Goal: Find specific page/section: Find specific page/section

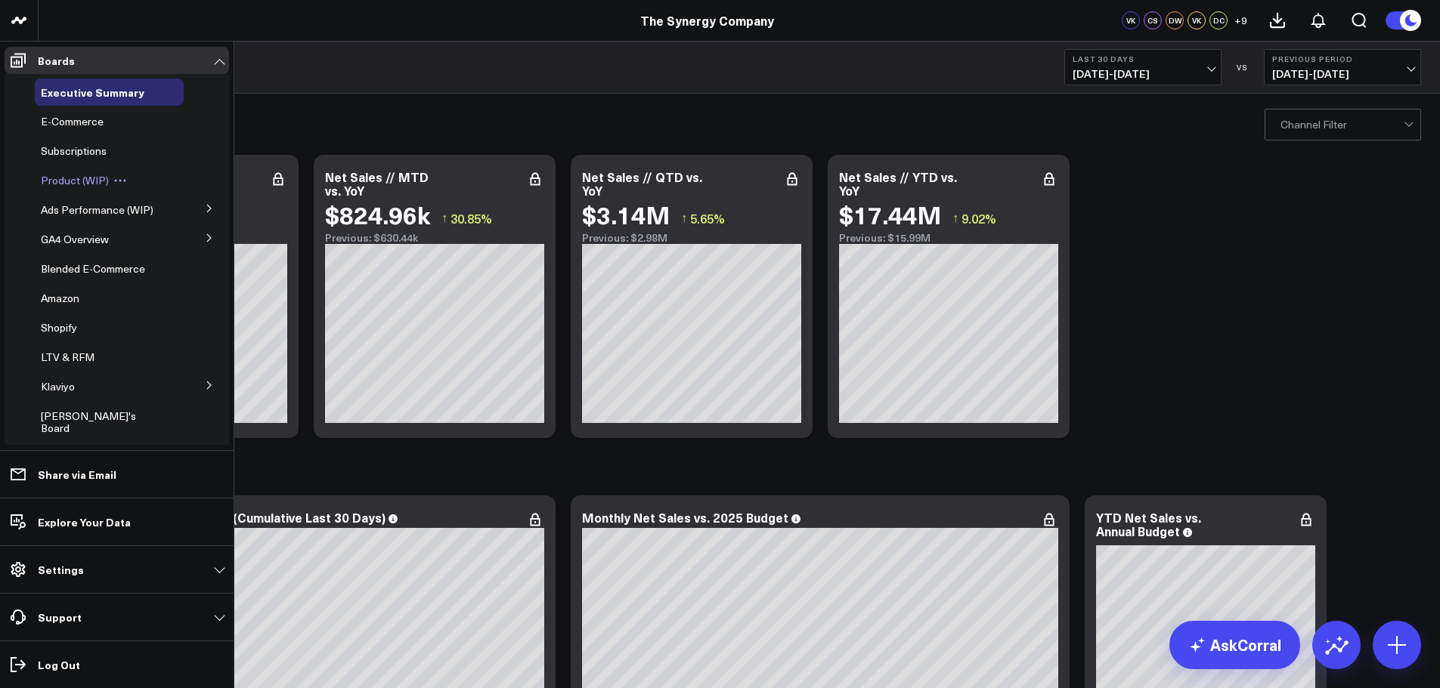
click at [74, 175] on span "Product (WIP)" at bounding box center [75, 180] width 68 height 14
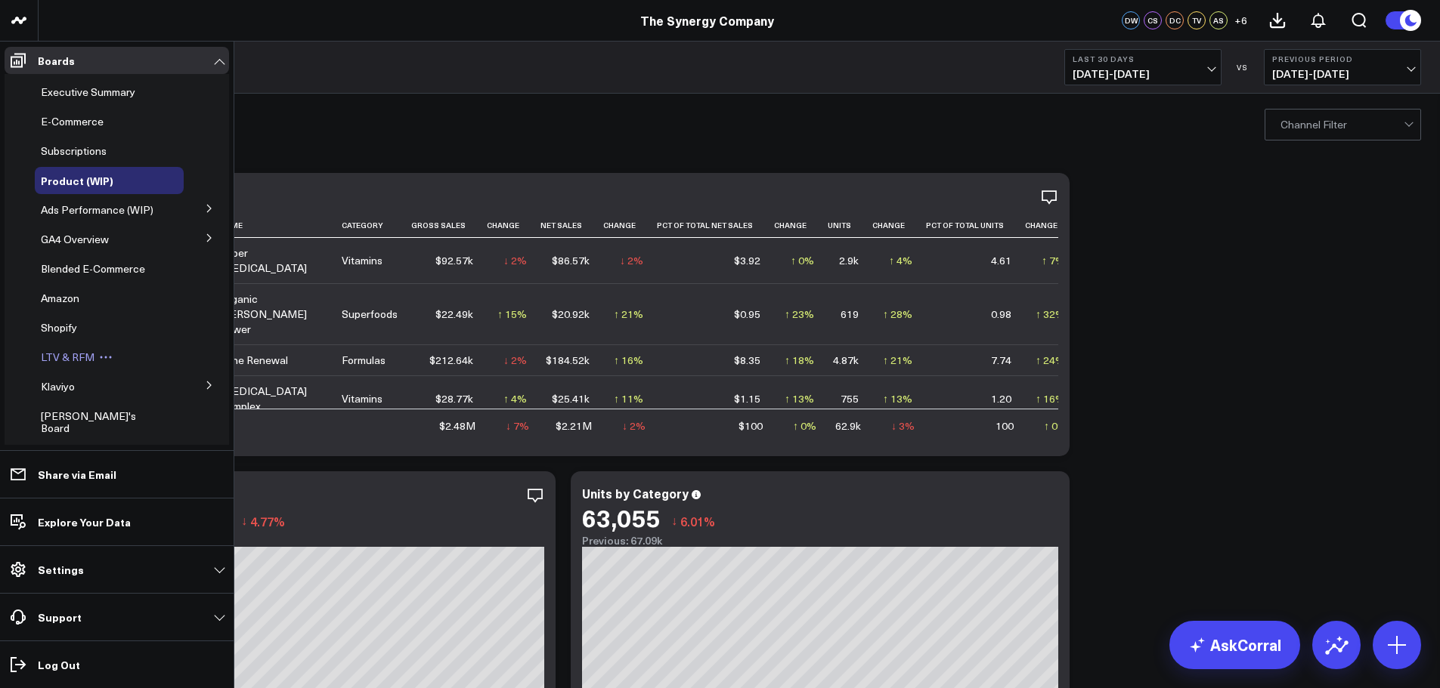
click at [63, 352] on span "LTV & RFM" at bounding box center [68, 357] width 54 height 14
